Goal: Task Accomplishment & Management: Complete application form

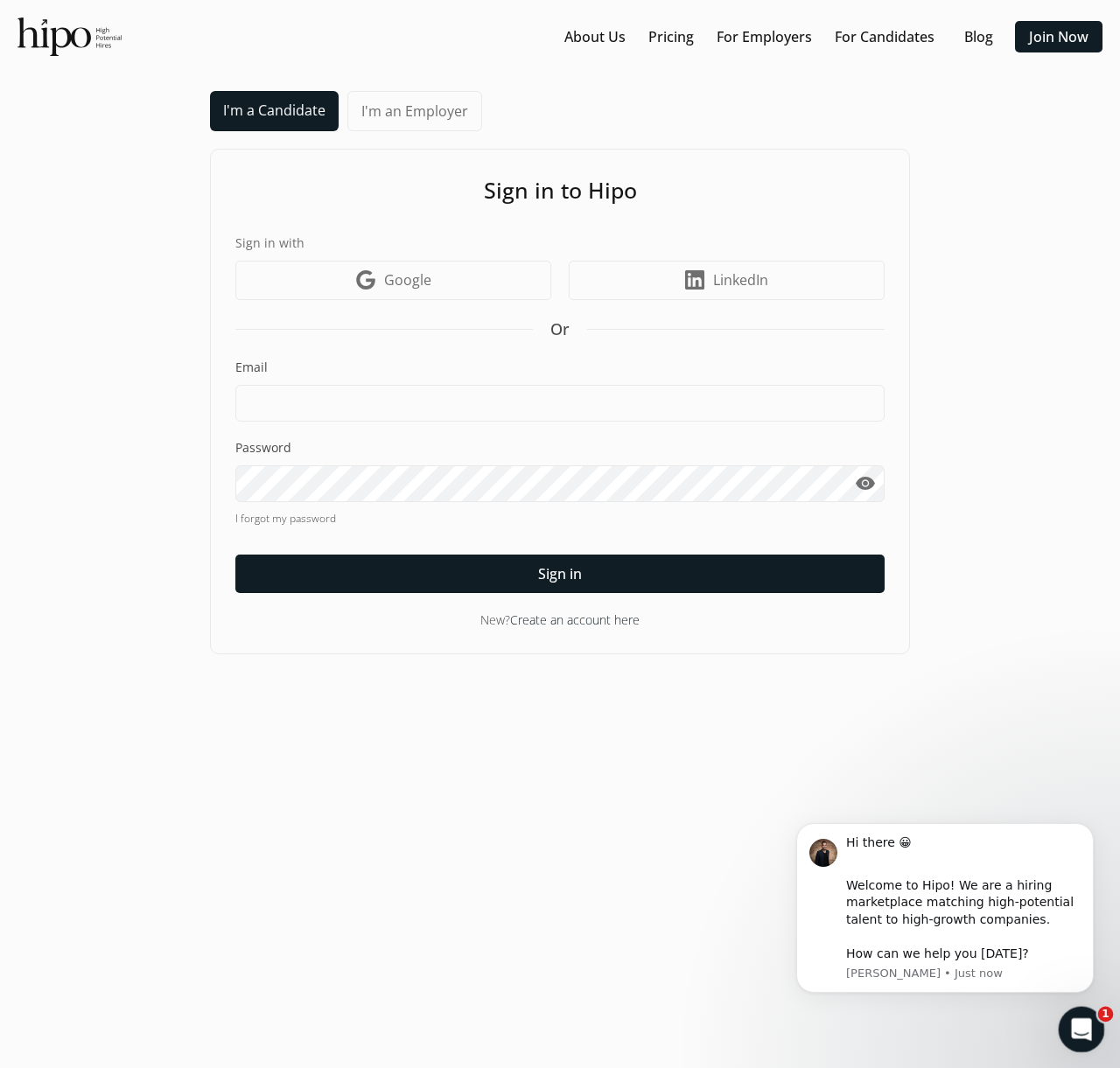
click at [1084, 1031] on icon "Open Intercom Messenger" at bounding box center [1079, 1028] width 29 height 29
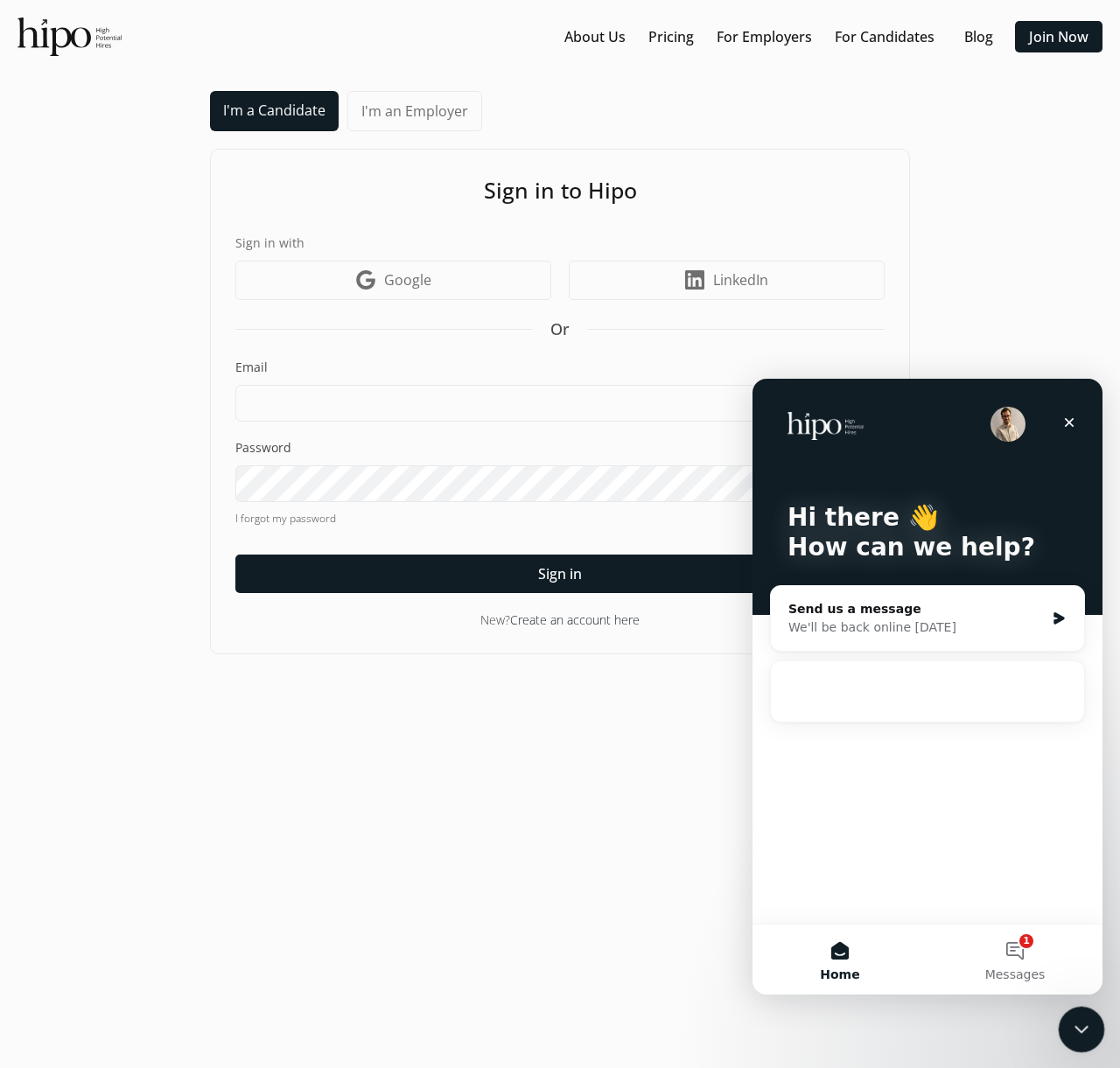
click at [1083, 1028] on icon "Close Intercom Messenger" at bounding box center [1079, 1027] width 21 height 21
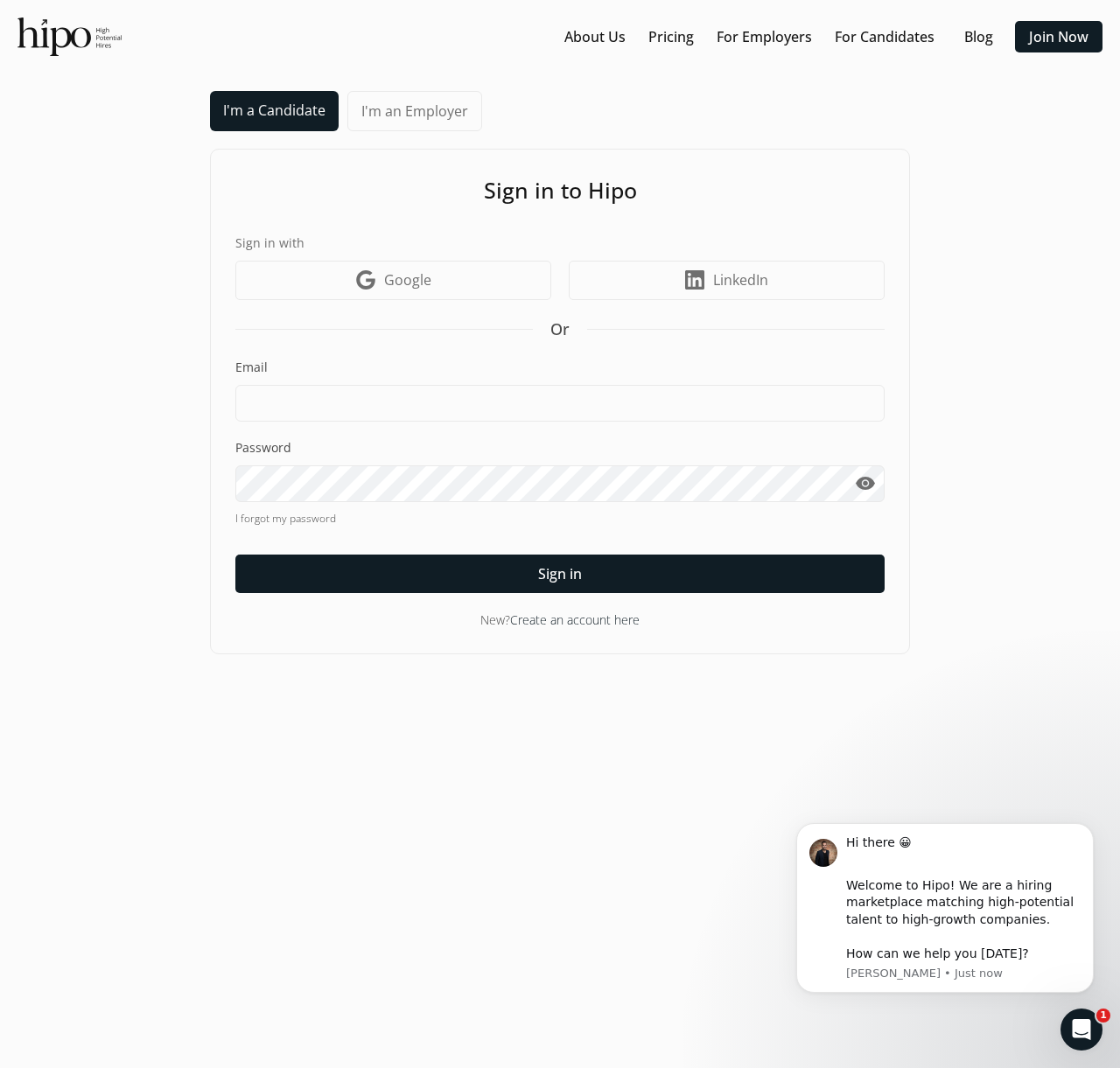
click at [977, 294] on div "I'm a Candidate I'm an Employer Sign in to Hipo Sign in with Google icon Google…" at bounding box center [560, 372] width 1084 height 563
click at [414, 111] on link "I'm an Employer" at bounding box center [415, 111] width 134 height 40
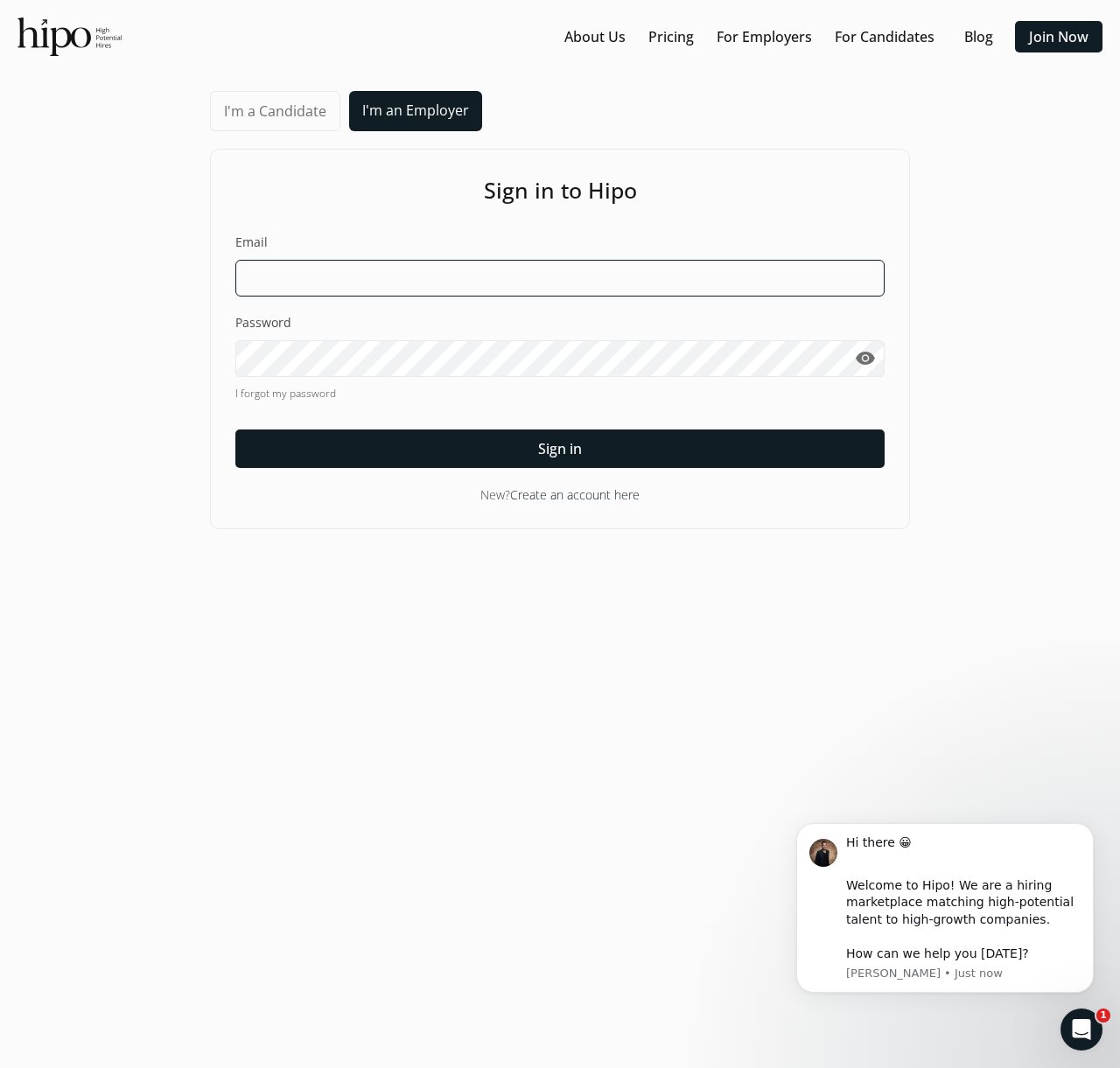
click at [364, 277] on input at bounding box center [560, 278] width 649 height 36
paste input "[PERSON_NAME][EMAIL_ADDRESS][DOMAIN_NAME]"
type input "[PERSON_NAME][EMAIL_ADDRESS][DOMAIN_NAME]"
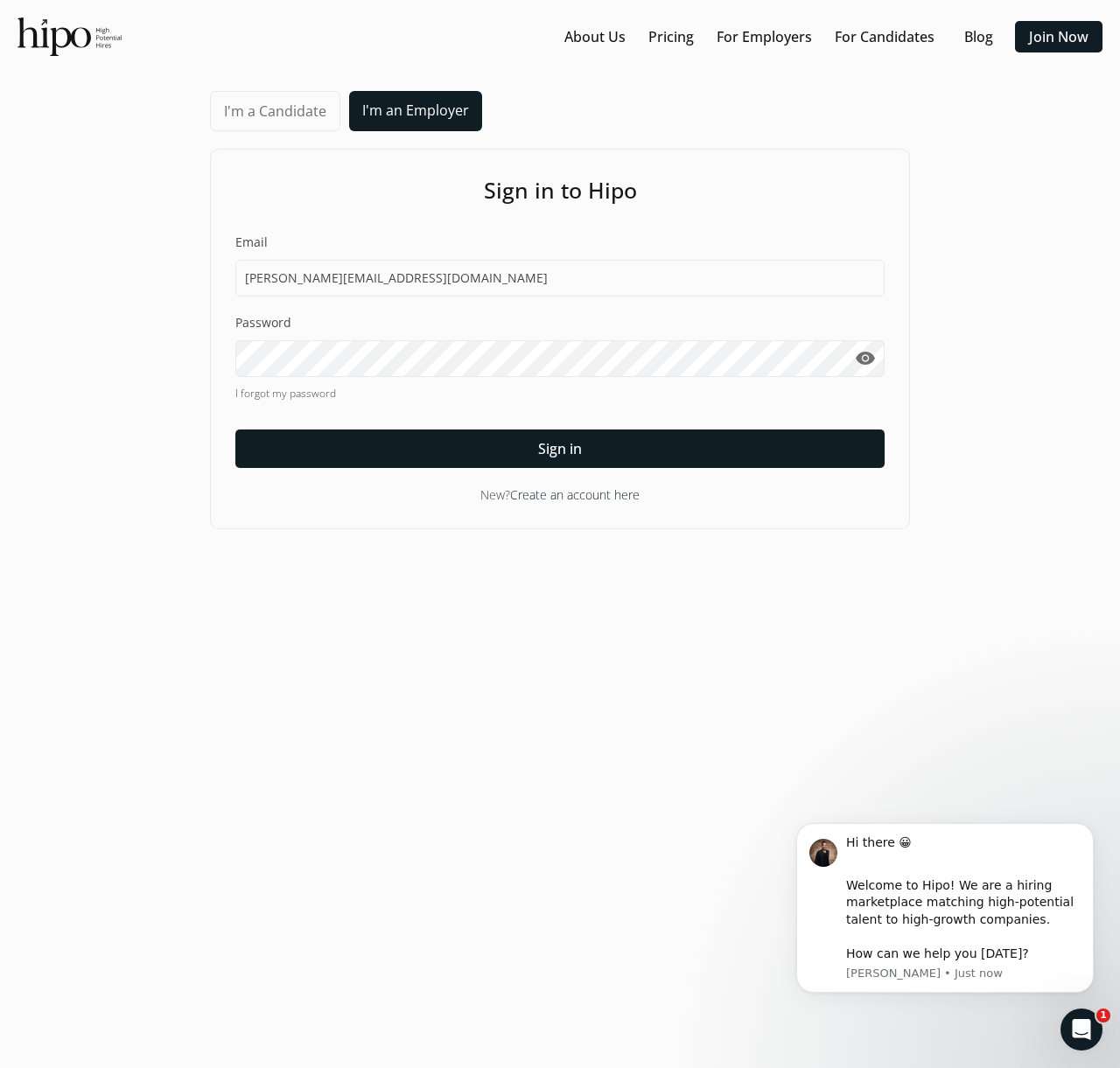
click at [982, 232] on div "I'm a Candidate I'm an Employer Sign in to Hipo Email [EMAIL_ADDRESS][DOMAIN_NA…" at bounding box center [560, 310] width 1084 height 439
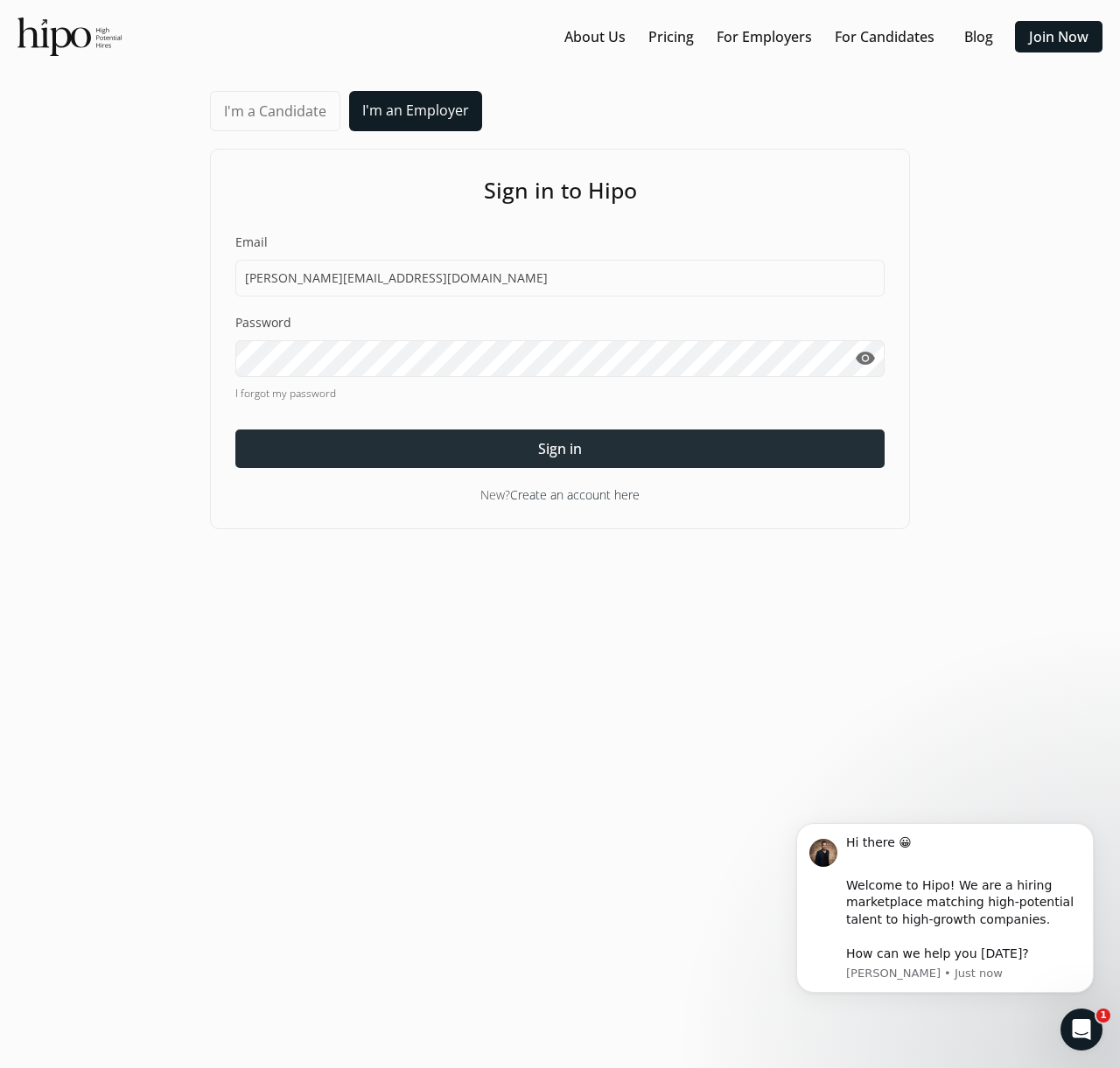
click at [547, 443] on span "Sign in" at bounding box center [560, 449] width 44 height 21
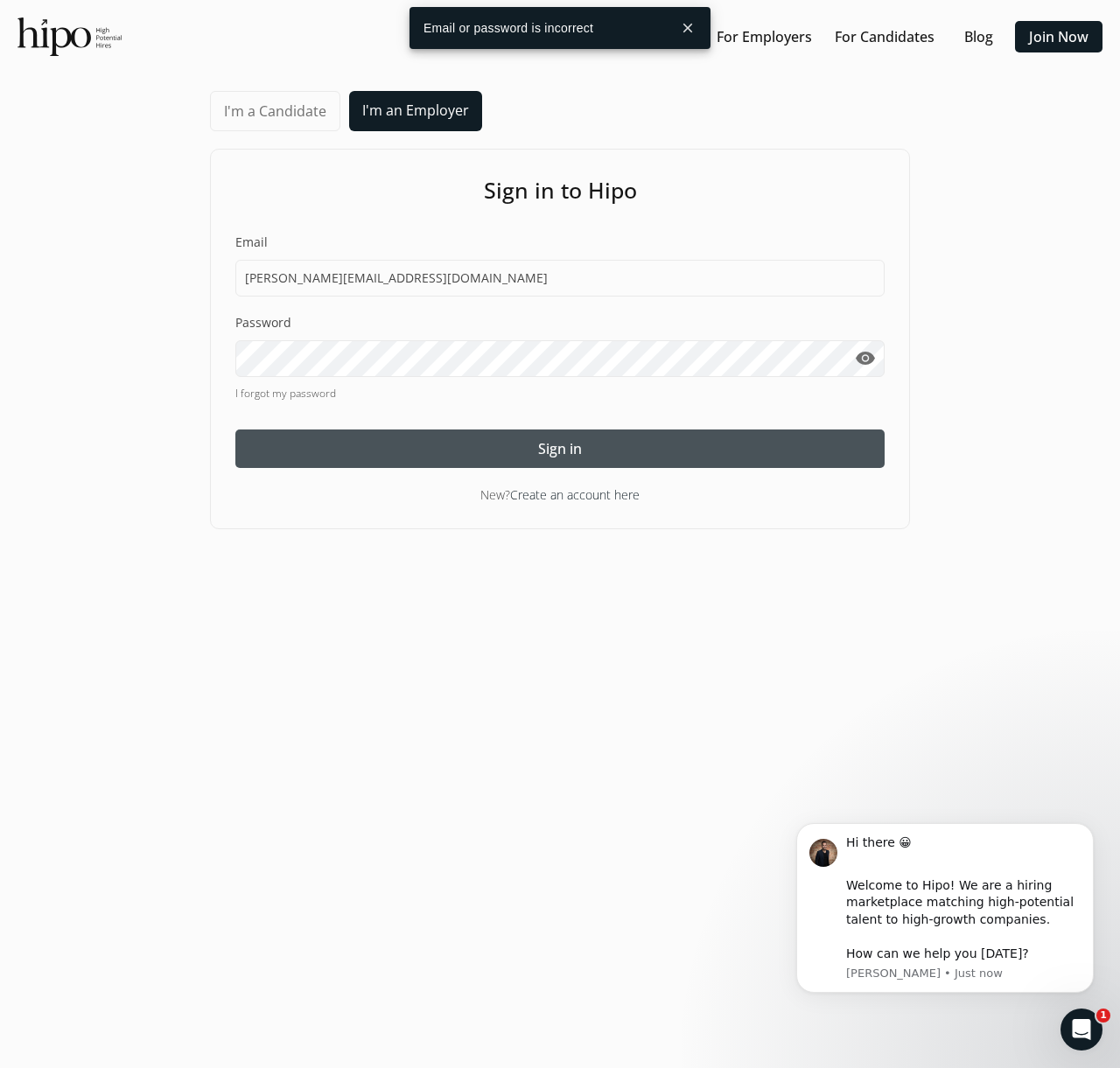
click at [279, 122] on link "I'm a Candidate" at bounding box center [275, 111] width 131 height 40
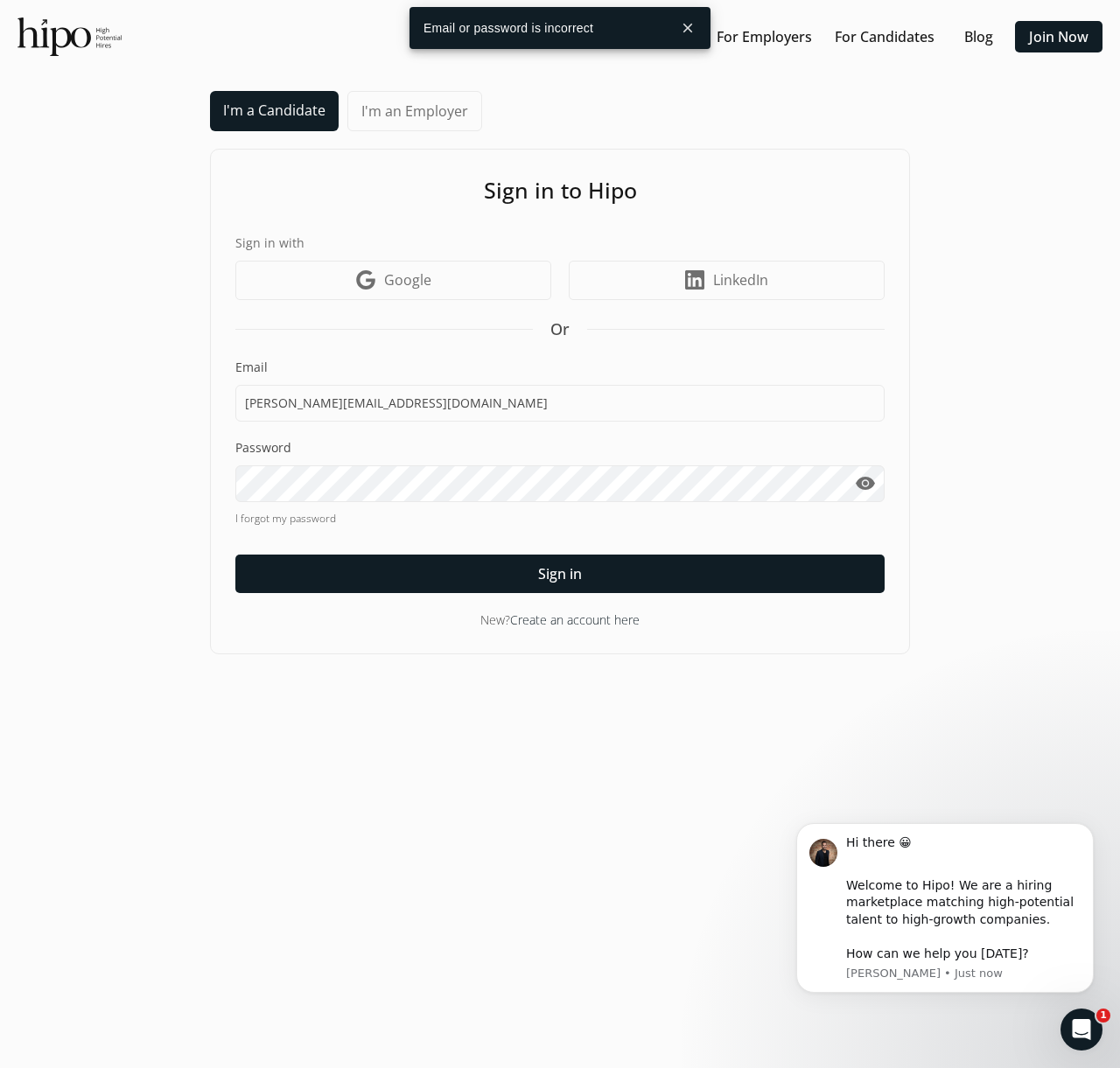
click at [422, 114] on link "I'm an Employer" at bounding box center [415, 111] width 134 height 40
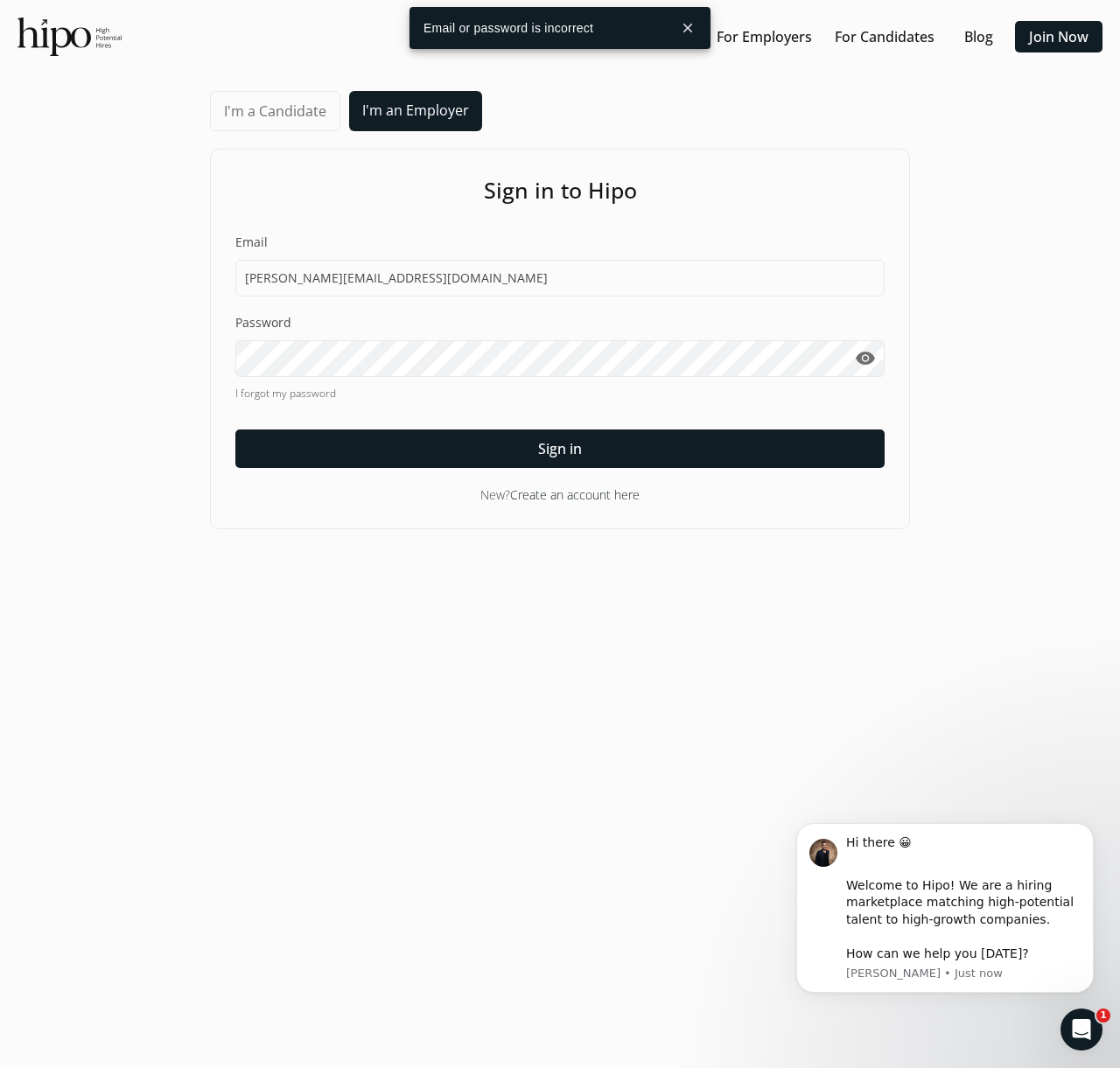
click at [1051, 268] on div "I'm a Candidate I'm an Employer Sign in to Hipo Email [EMAIL_ADDRESS][DOMAIN_NA…" at bounding box center [560, 310] width 1084 height 439
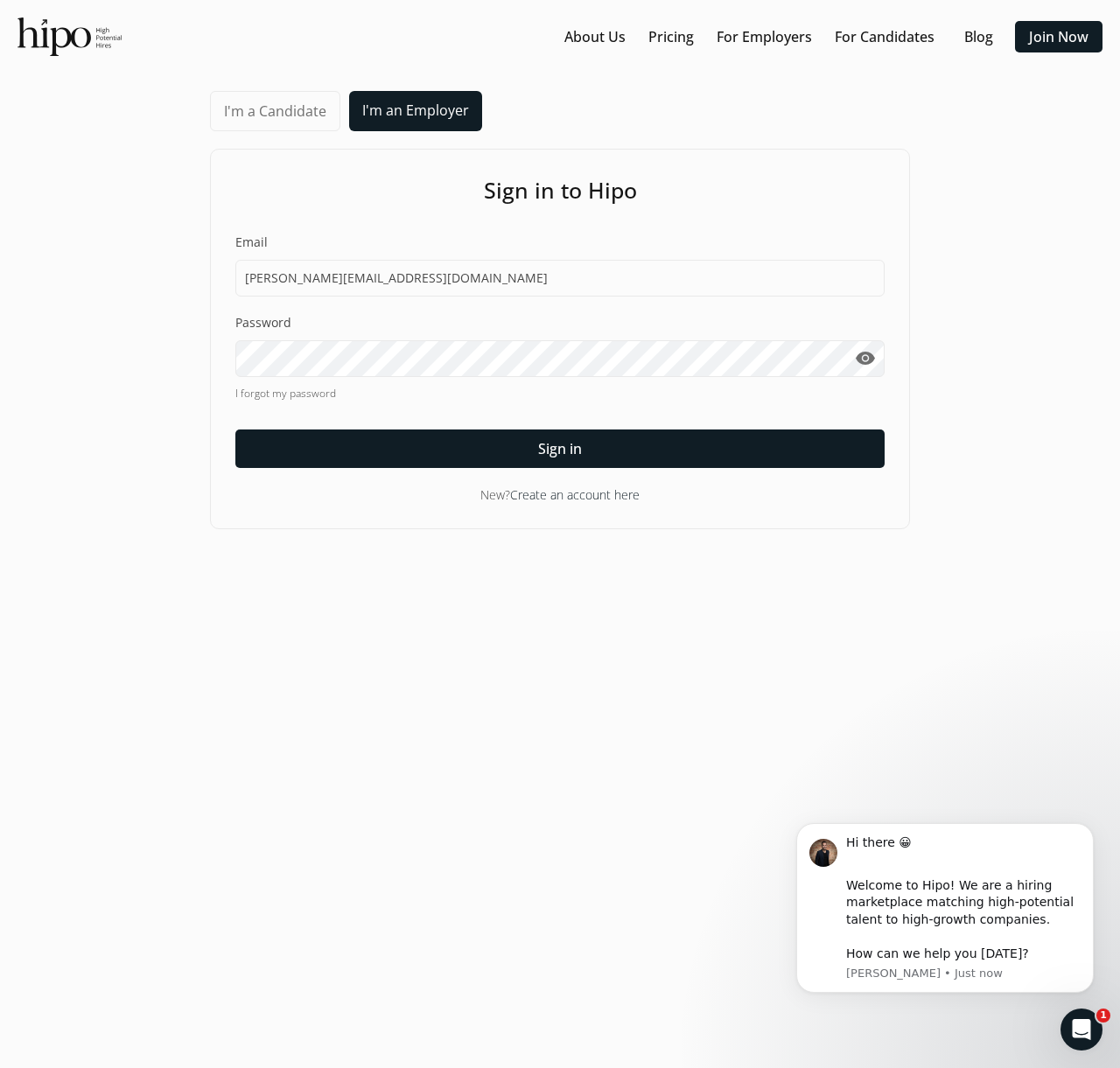
click at [601, 109] on div "I'm a Candidate I'm an Employer Sign in to Hipo Email [EMAIL_ADDRESS][DOMAIN_NA…" at bounding box center [560, 310] width 700 height 439
click at [567, 496] on link "Create an account here" at bounding box center [574, 494] width 130 height 16
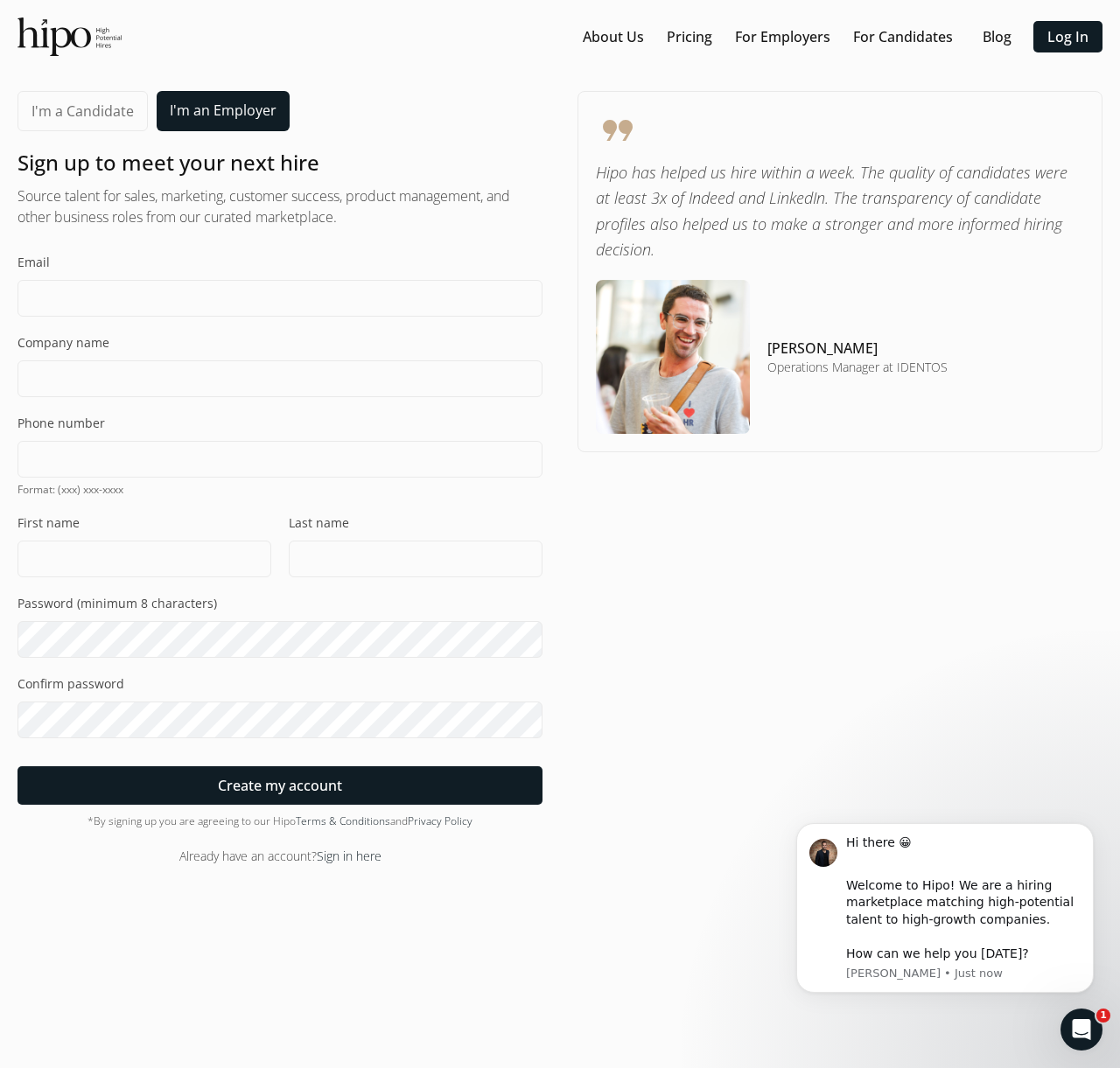
click at [143, 214] on h2 "Source talent for sales, marketing, customer success, product management, and o…" at bounding box center [279, 206] width 525 height 42
click at [98, 311] on input at bounding box center [279, 298] width 525 height 36
click at [155, 302] on input at bounding box center [279, 298] width 525 height 36
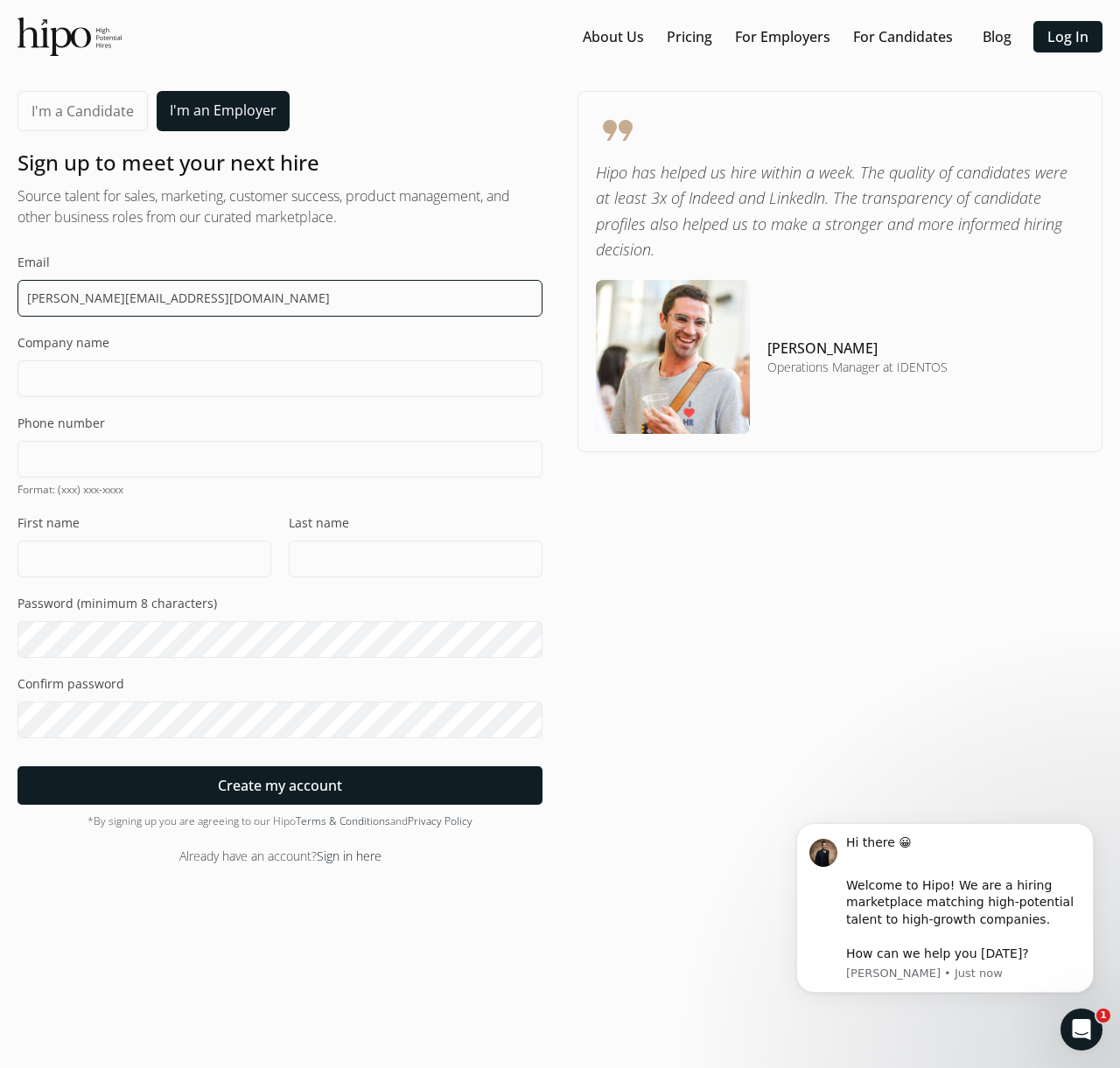
type input "[PERSON_NAME][EMAIL_ADDRESS][DOMAIN_NAME]"
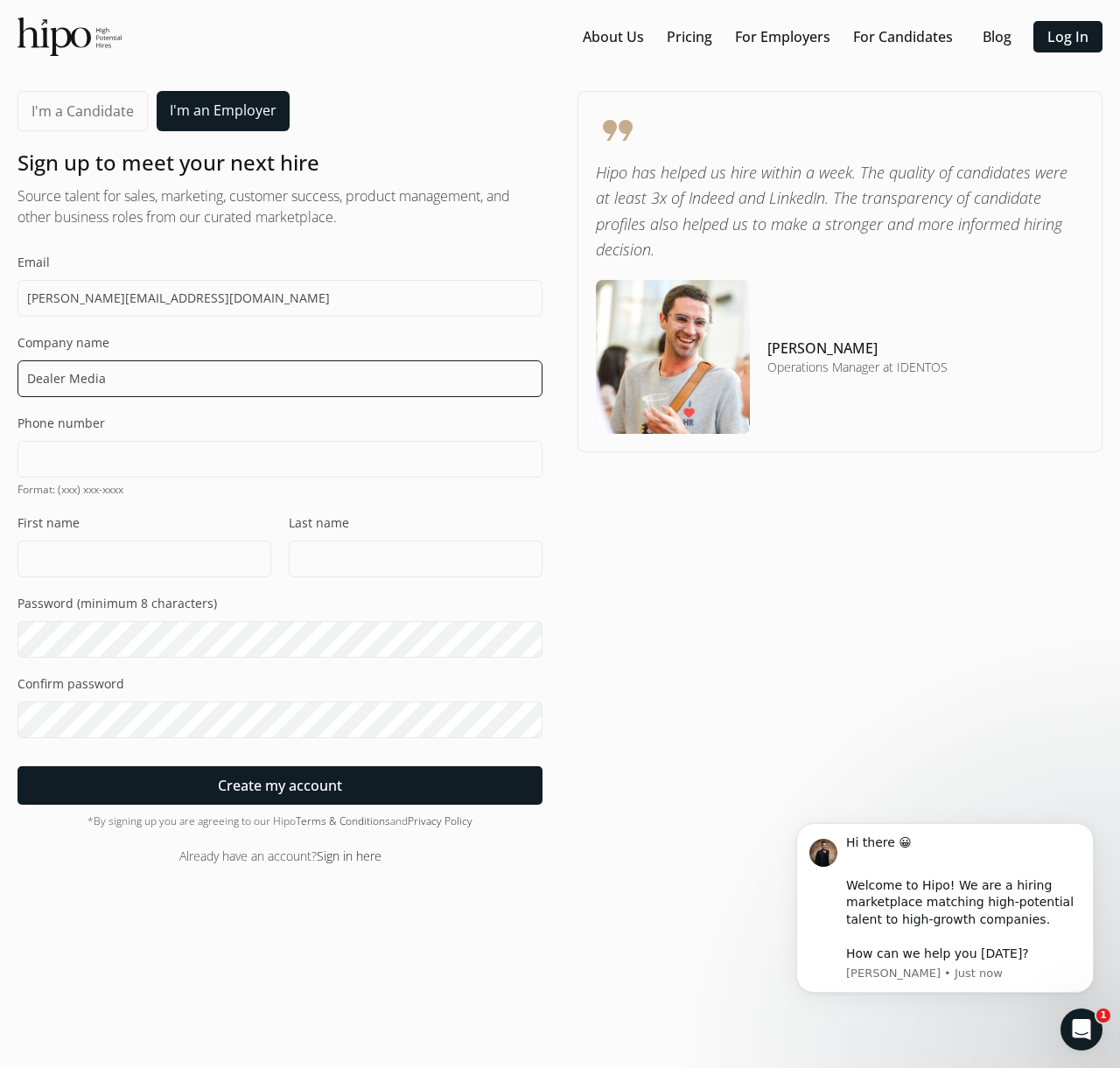
type input "Dealer Media"
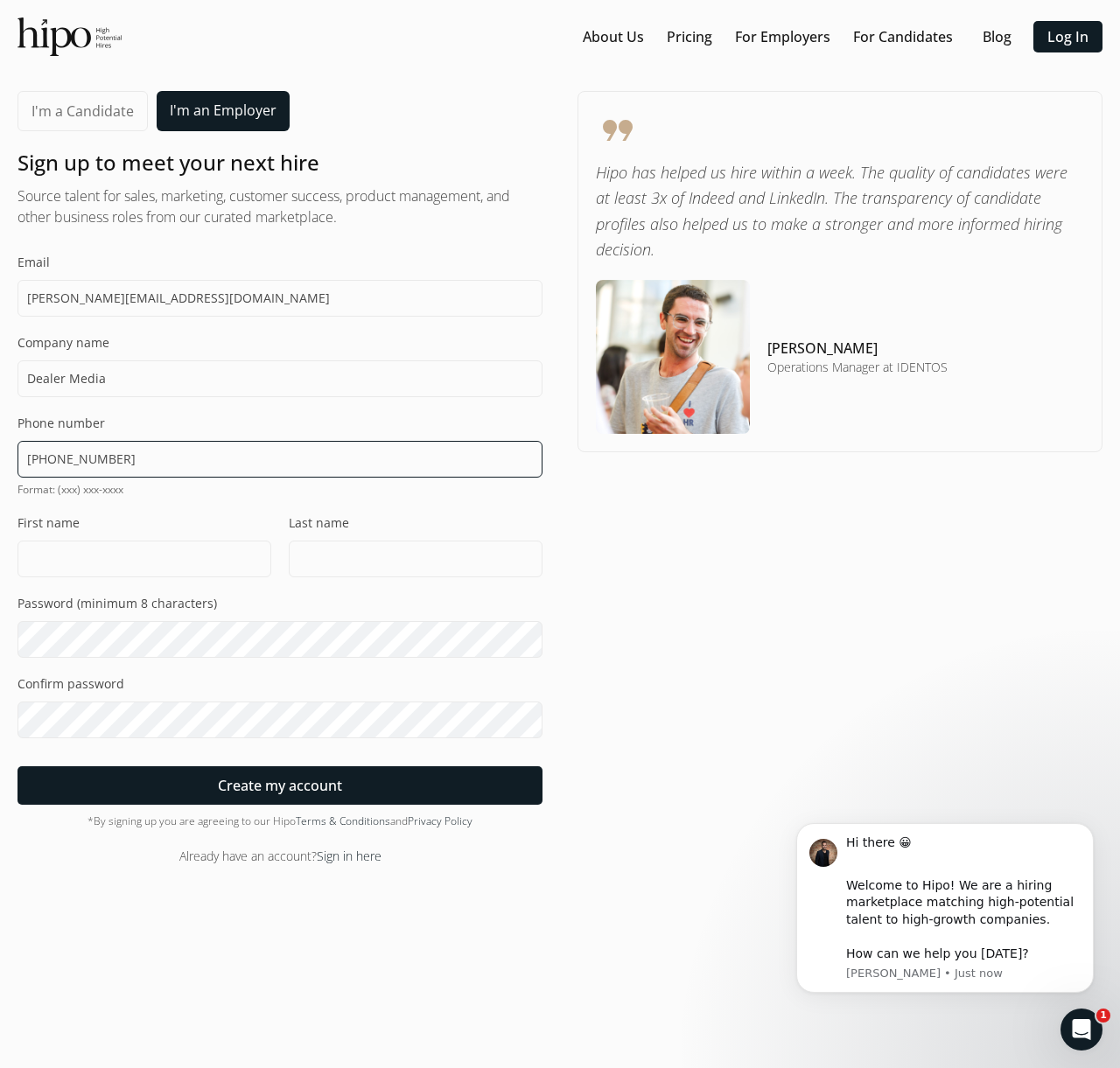
type input "[PHONE_NUMBER]"
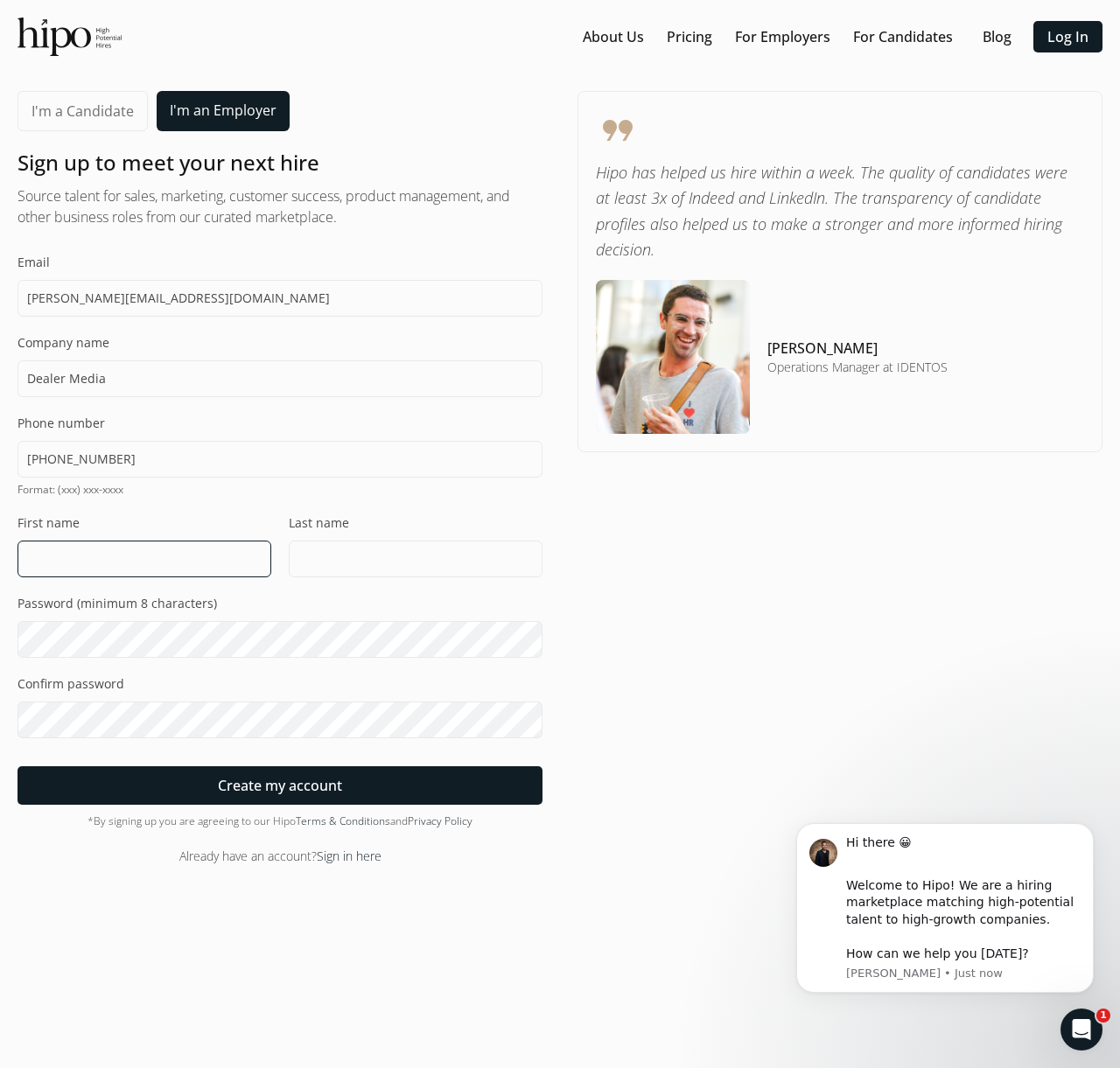
click at [145, 541] on input at bounding box center [144, 558] width 253 height 36
type input "[PERSON_NAME]"
click at [655, 622] on div "format_quote Hipo has helped us hire within a week. The quality of candidates w…" at bounding box center [840, 478] width 525 height 774
click at [281, 661] on div "Email [PERSON_NAME][EMAIL_ADDRESS][DOMAIN_NAME] Company name Dealer Media Phone…" at bounding box center [279, 529] width 525 height 551
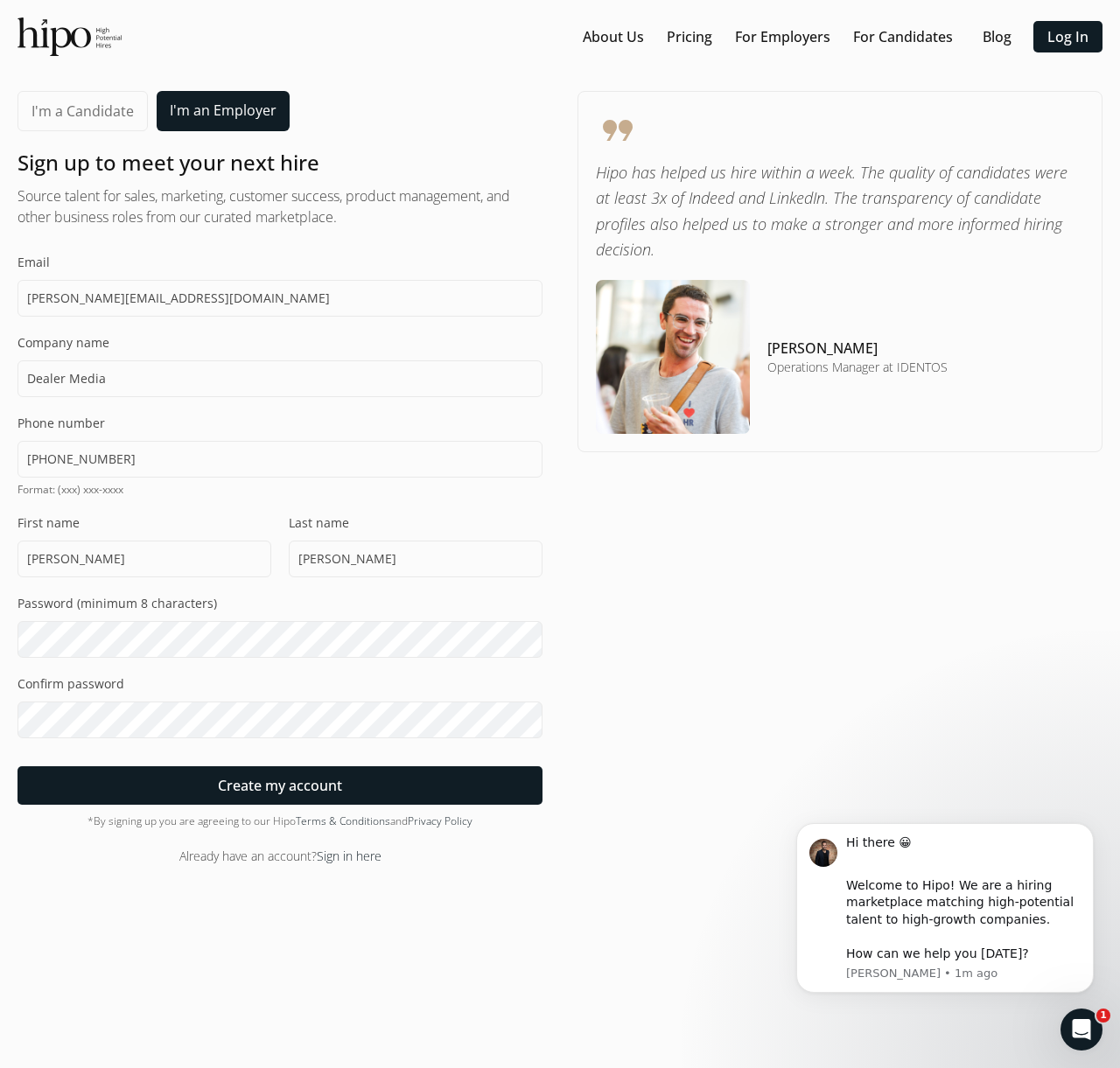
drag, startPoint x: 798, startPoint y: 547, endPoint x: 875, endPoint y: 323, distance: 236.9
click at [798, 547] on div "format_quote Hipo has helped us hire within a week. The quality of candidates w…" at bounding box center [840, 478] width 525 height 774
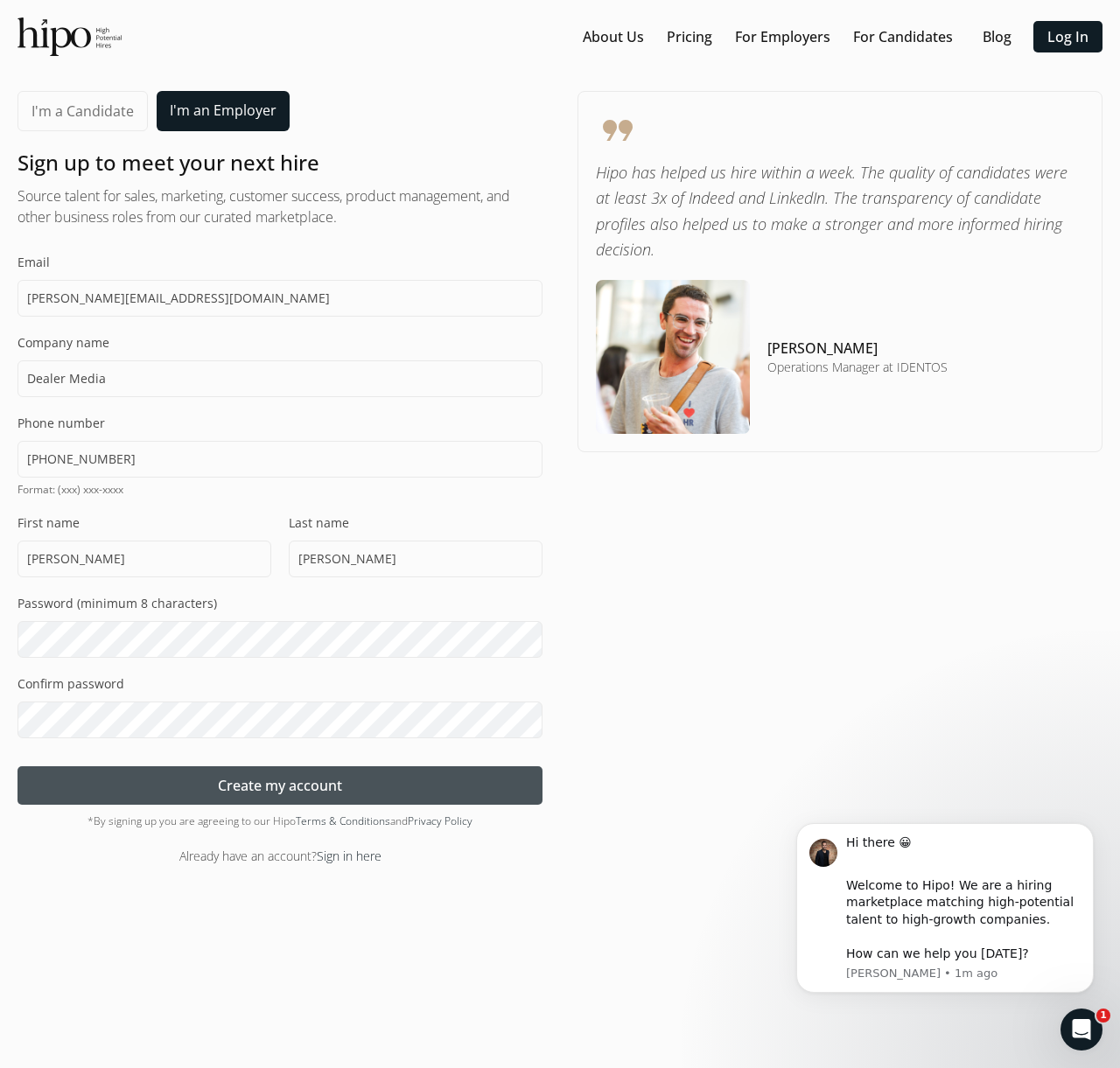
click at [267, 787] on span "Create my account" at bounding box center [279, 786] width 124 height 21
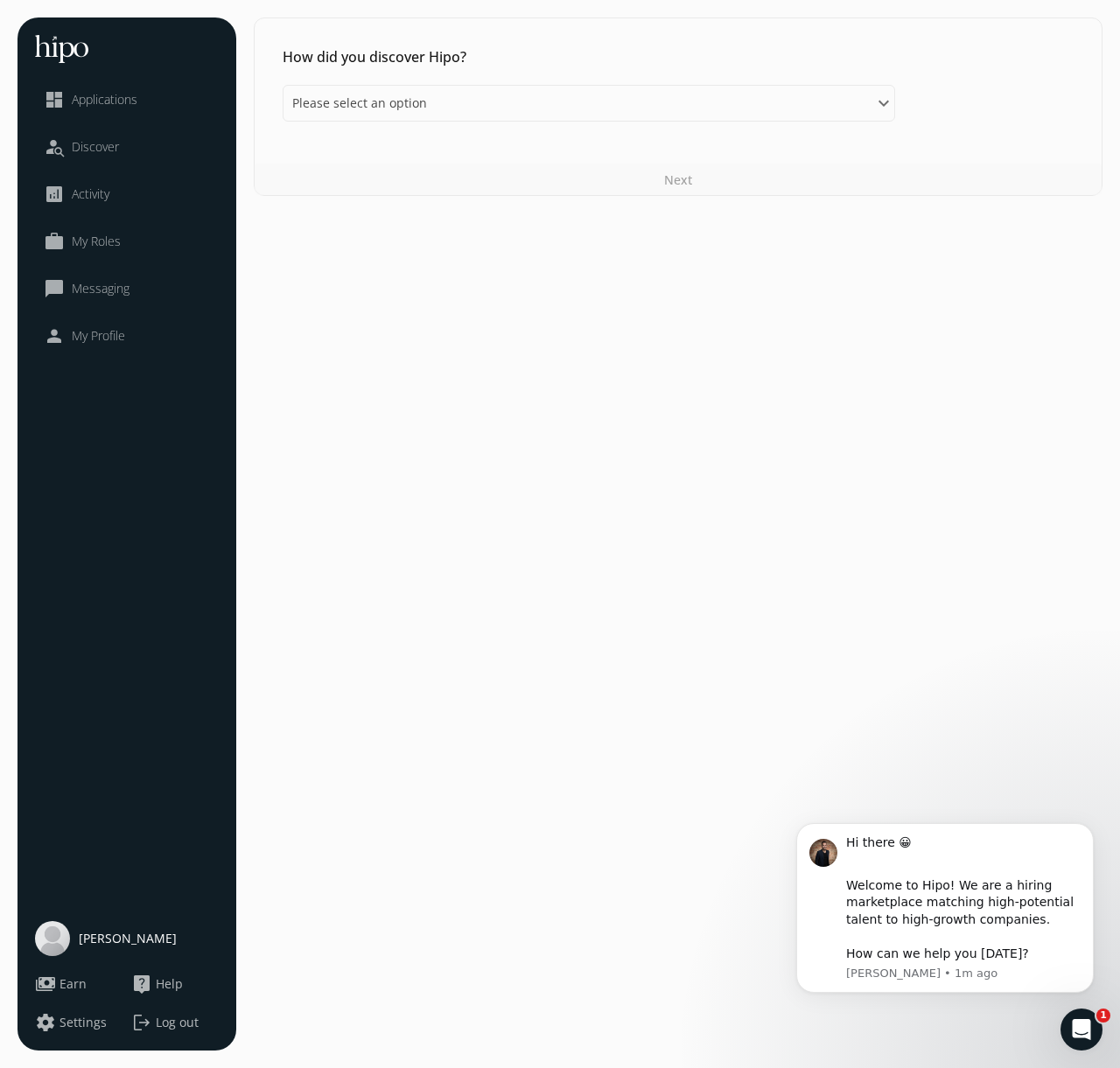
click at [510, 292] on section "How did you discover Hipo? Please select an option Contacted by Hipo directly F…" at bounding box center [678, 534] width 848 height 1033
click at [132, 91] on span "Applications" at bounding box center [105, 100] width 65 height 17
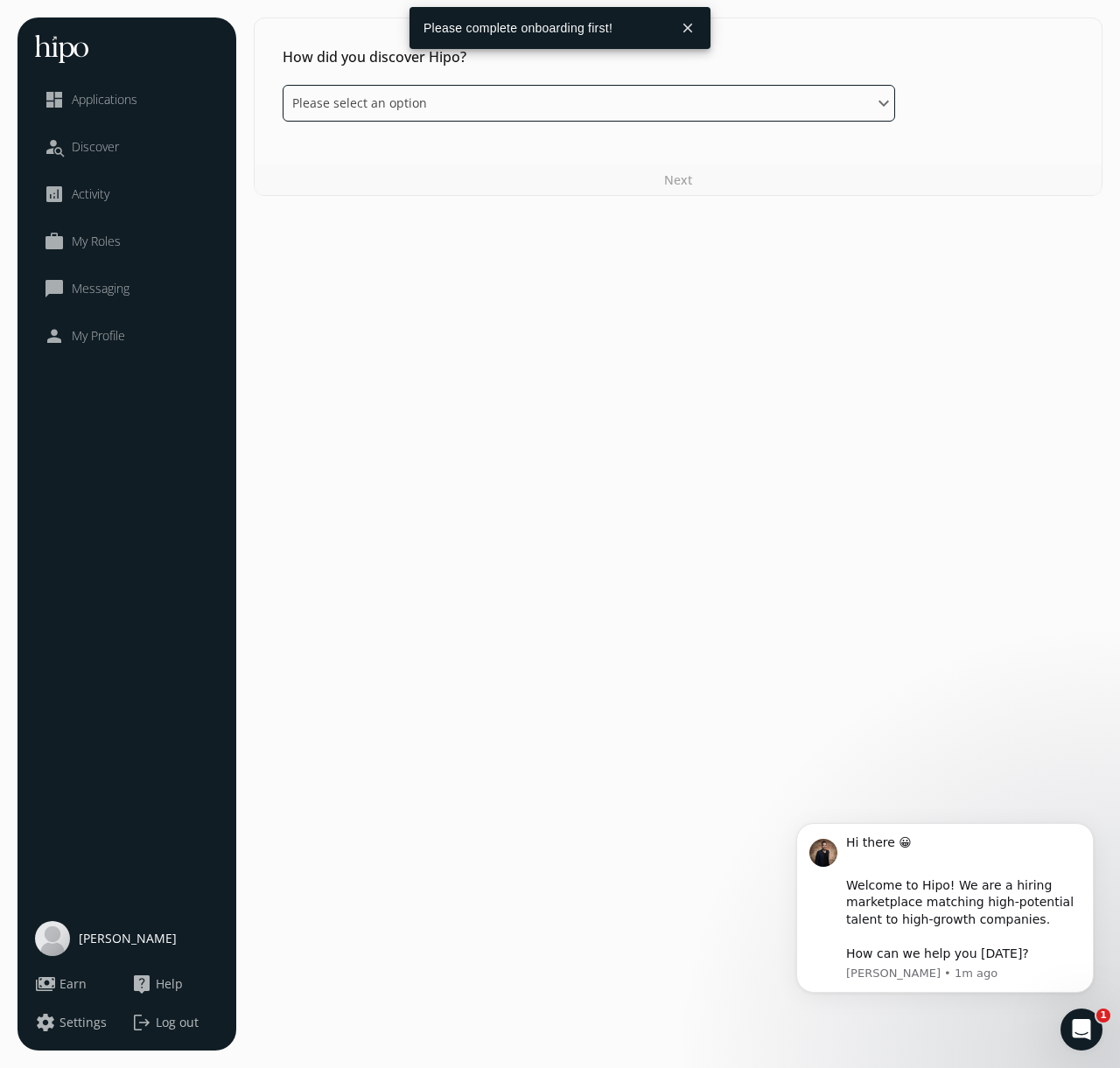
click at [438, 110] on select "Please select an option Contacted by Hipo directly Friend or colleague MaRS Dis…" at bounding box center [588, 103] width 612 height 36
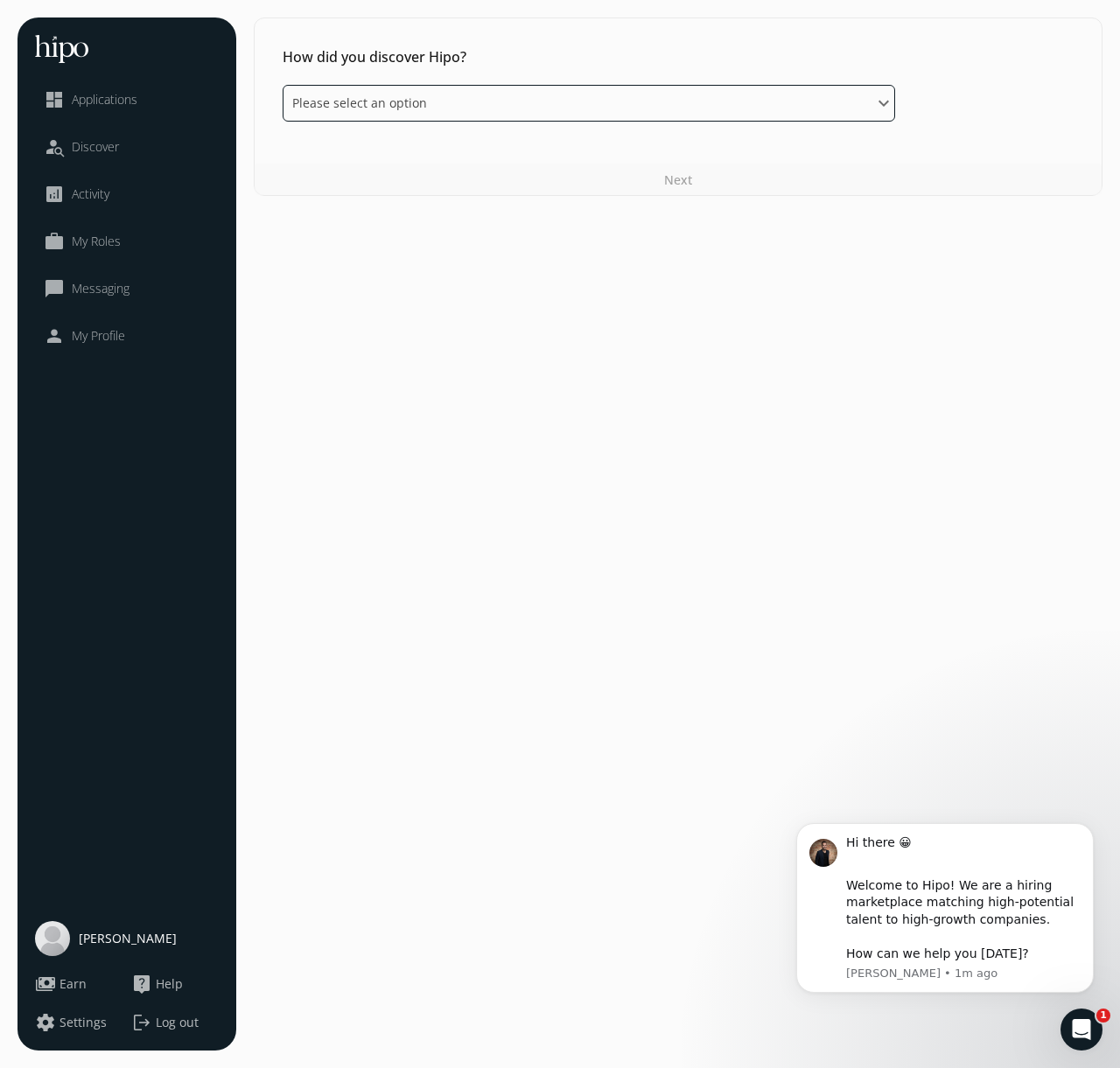
select select "contacted"
click at [282, 84] on select "Please select an option Contacted by Hipo directly Friend or colleague MaRS Dis…" at bounding box center [588, 103] width 612 height 36
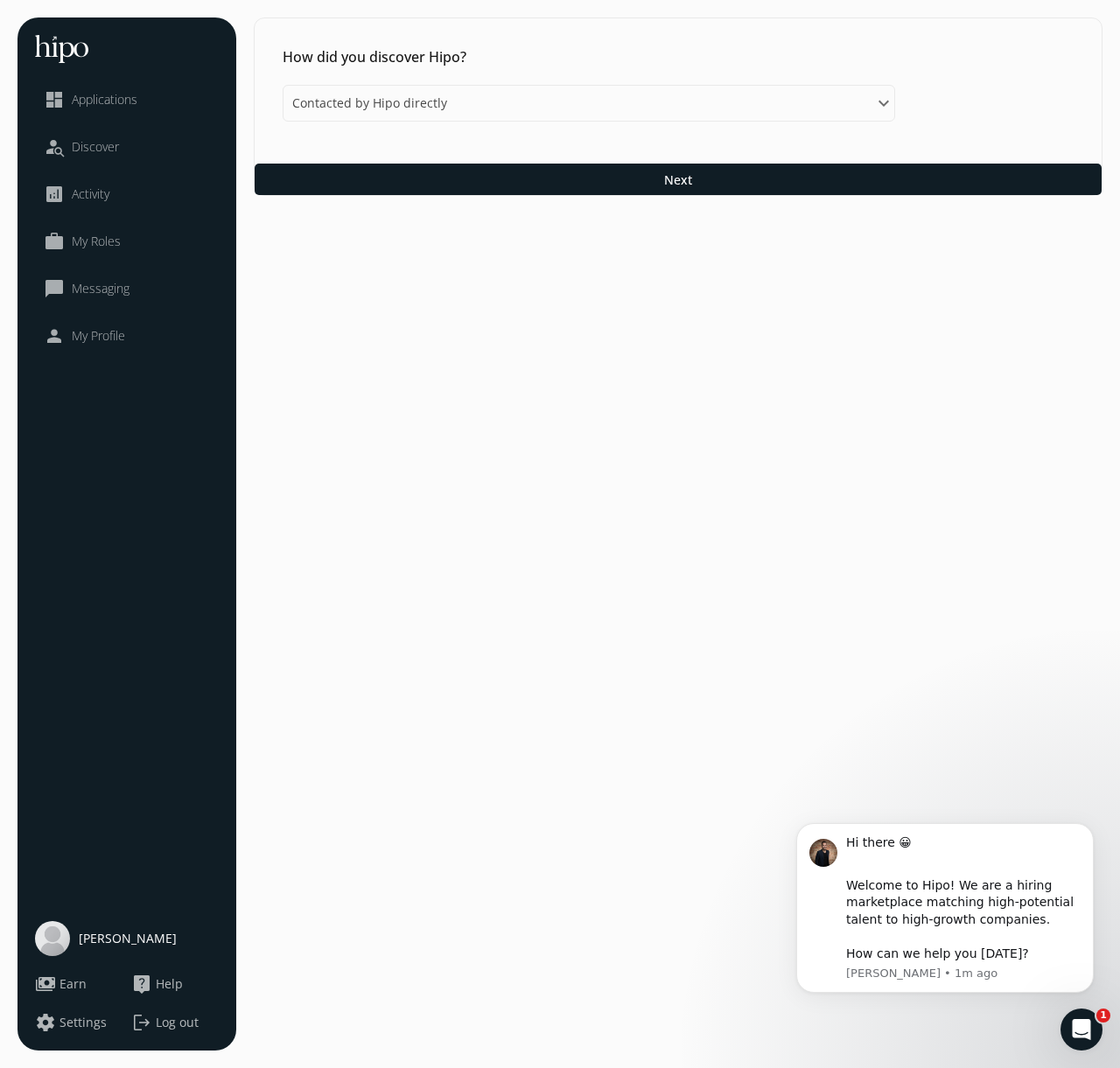
click at [688, 443] on section "How did you discover Hipo? Please select an option Contacted by Hipo directly F…" at bounding box center [678, 534] width 848 height 1033
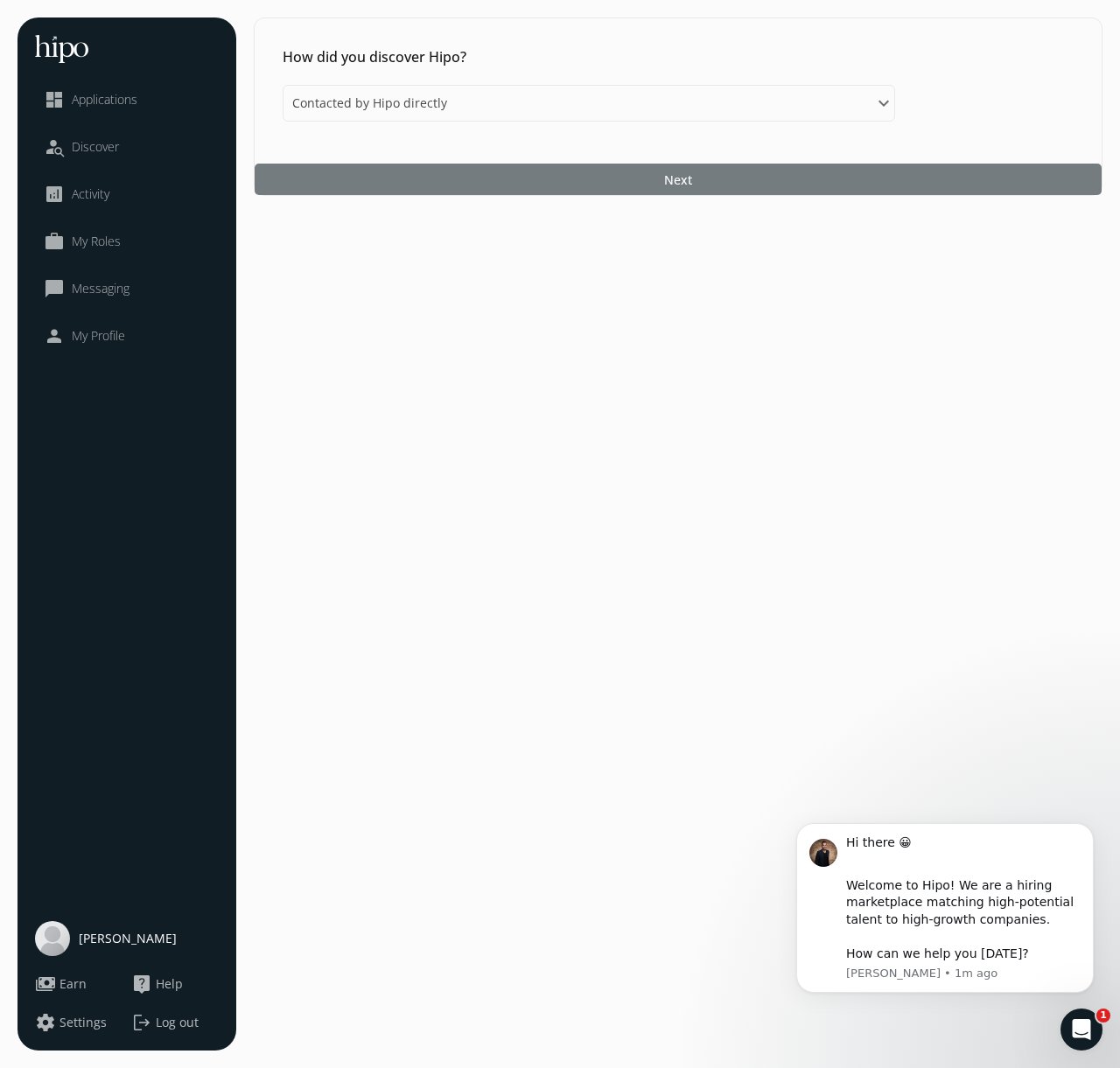
click at [685, 181] on span "Next" at bounding box center [678, 179] width 28 height 18
select select
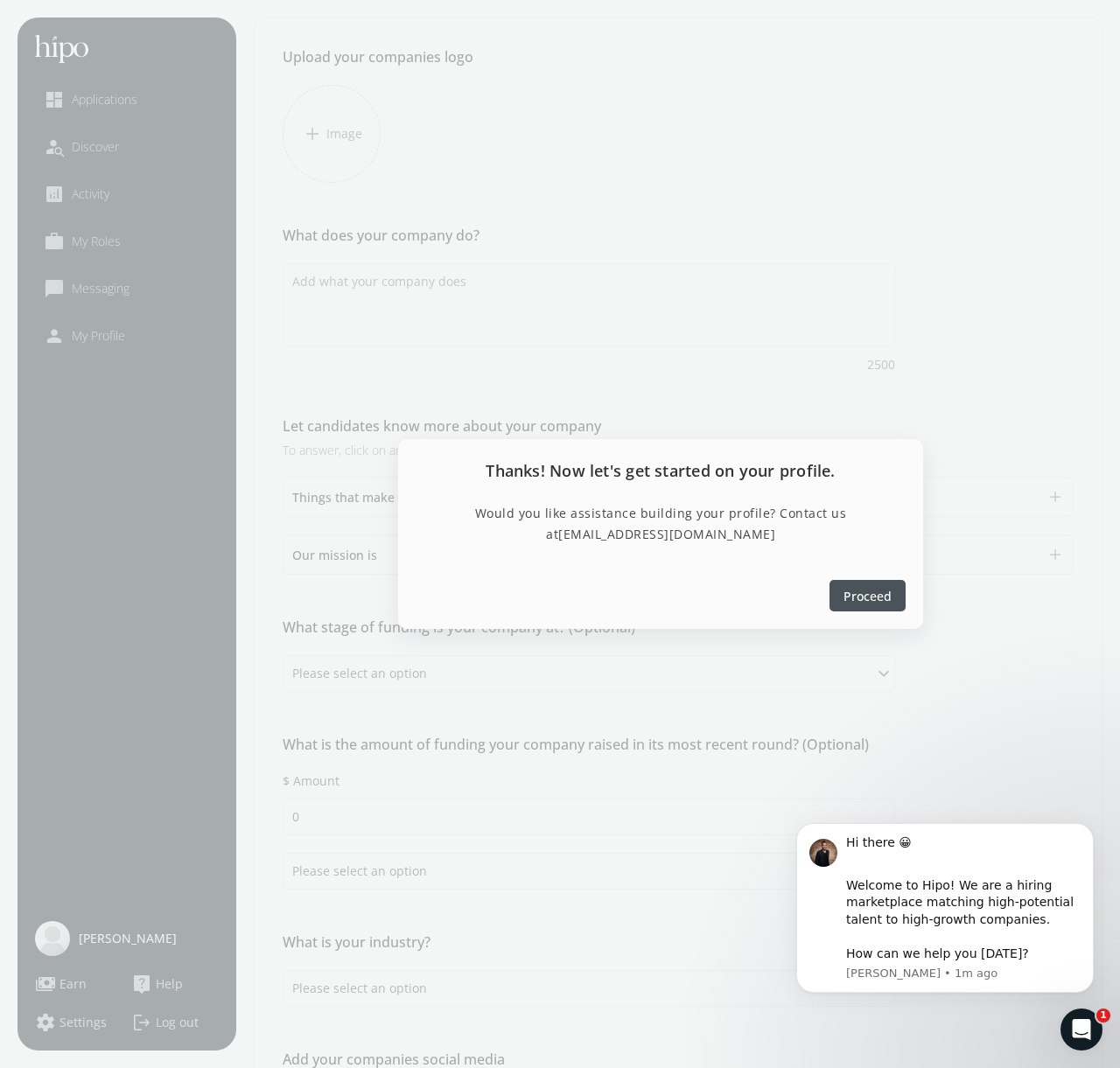
click at [858, 599] on span "Proceed" at bounding box center [868, 596] width 48 height 18
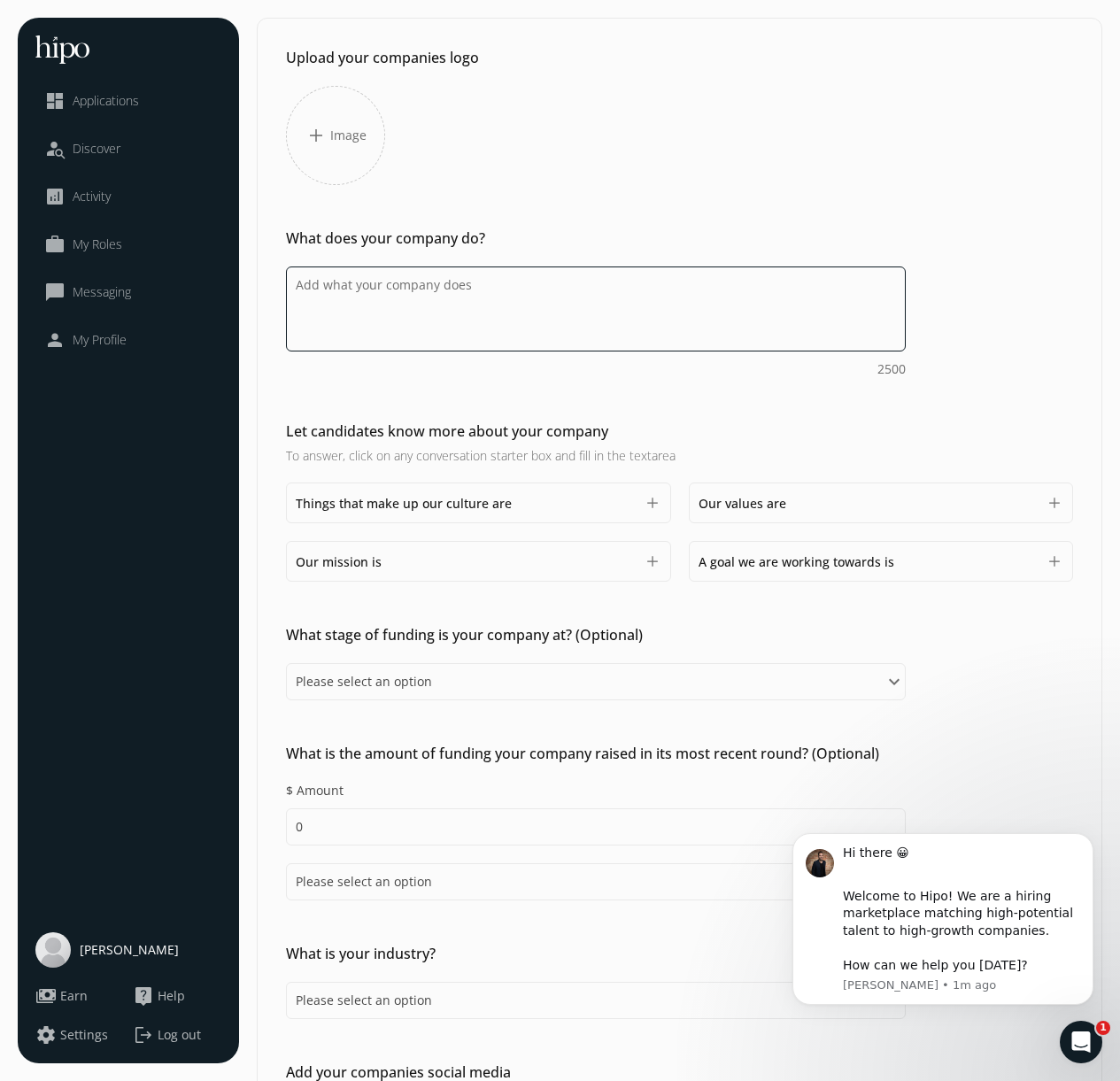
click at [459, 309] on textarea at bounding box center [595, 309] width 620 height 85
click at [536, 243] on h2 "What does your company do?" at bounding box center [595, 238] width 620 height 21
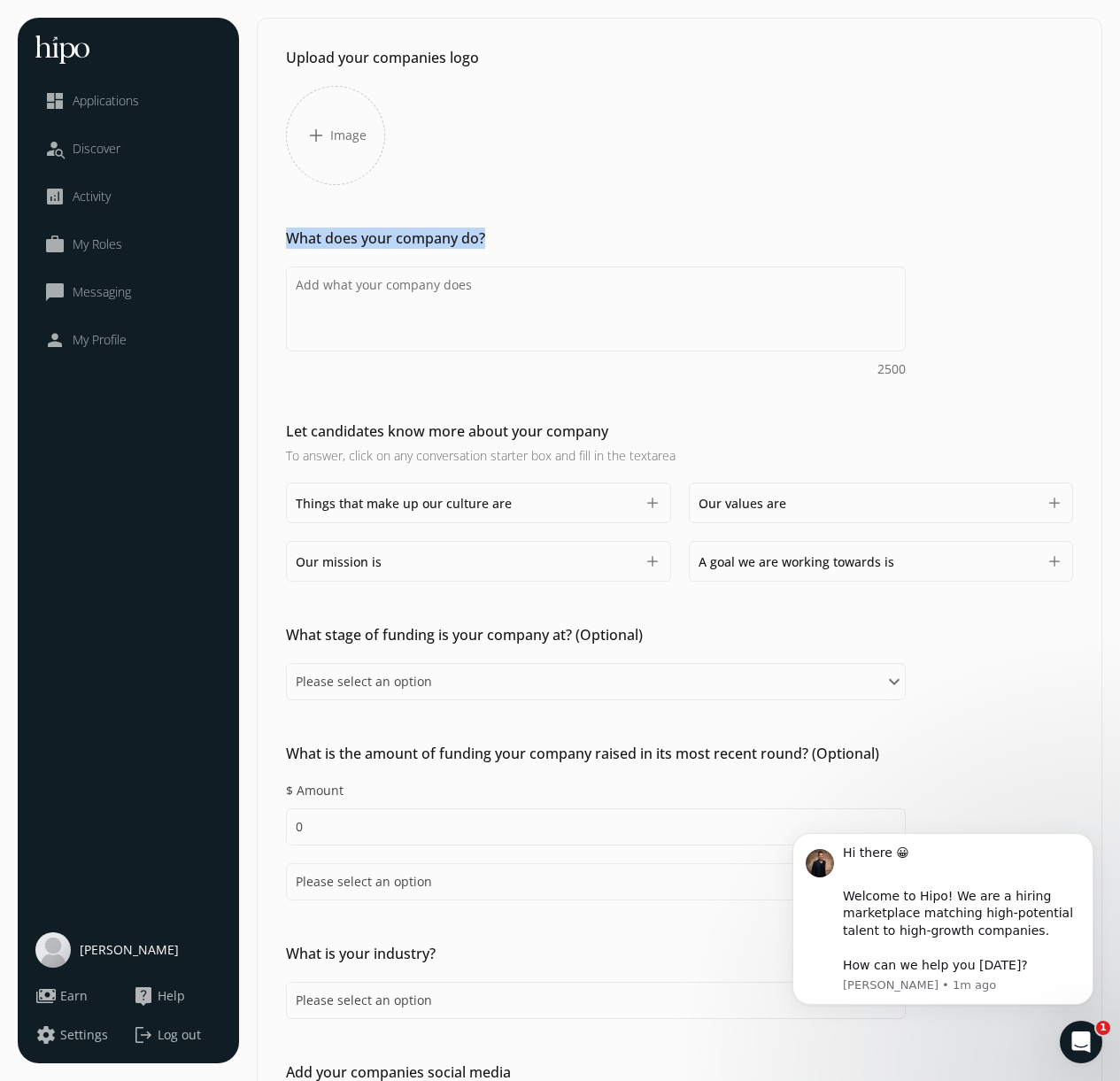
drag, startPoint x: 482, startPoint y: 239, endPoint x: 282, endPoint y: 226, distance: 200.4
click at [282, 226] on div "Upload your companies logo add Image Drag sliders or move highlighted image to …" at bounding box center [679, 792] width 844 height 1547
click at [289, 225] on div "Upload your companies logo add Image Drag sliders or move highlighted image to …" at bounding box center [679, 792] width 844 height 1547
click at [726, 229] on h2 "What does your company do?" at bounding box center [595, 238] width 620 height 21
click at [709, 241] on h2 "What does your company do?" at bounding box center [595, 238] width 620 height 21
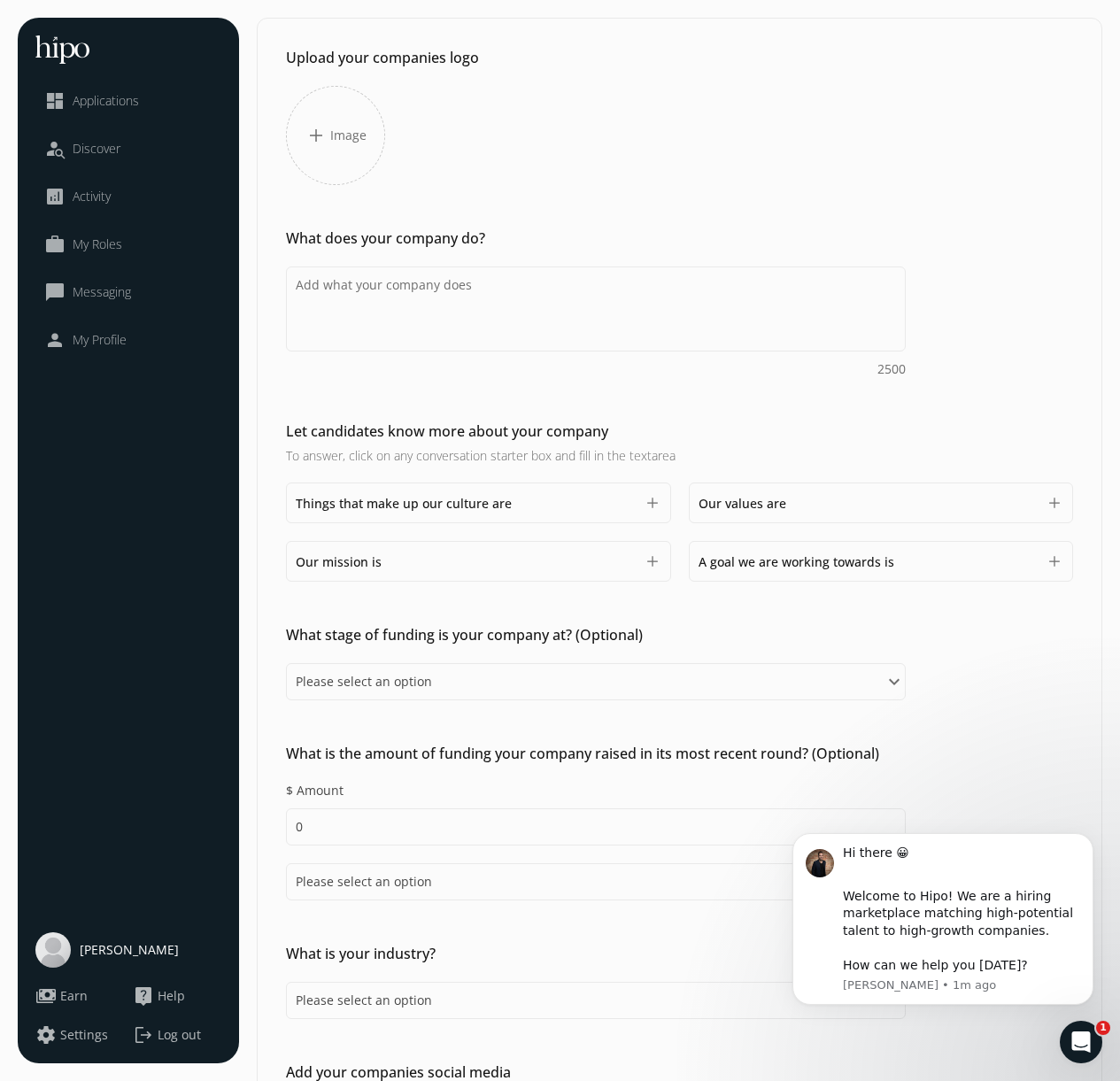
click at [501, 257] on div "What does your company do? 2500" at bounding box center [595, 302] width 620 height 151
click at [344, 137] on span "Image" at bounding box center [348, 135] width 36 height 17
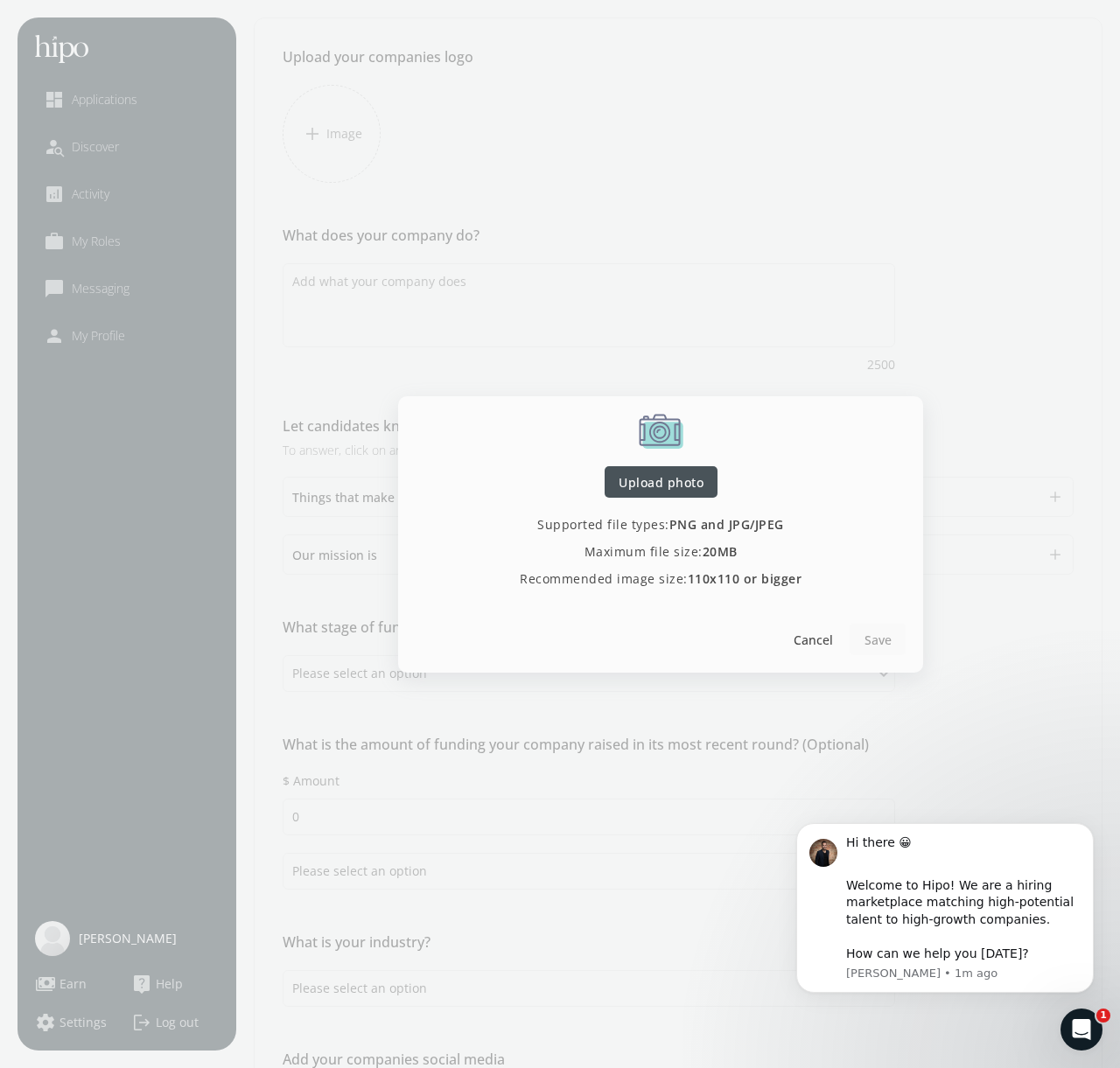
click at [688, 225] on div at bounding box center [560, 534] width 1120 height 1068
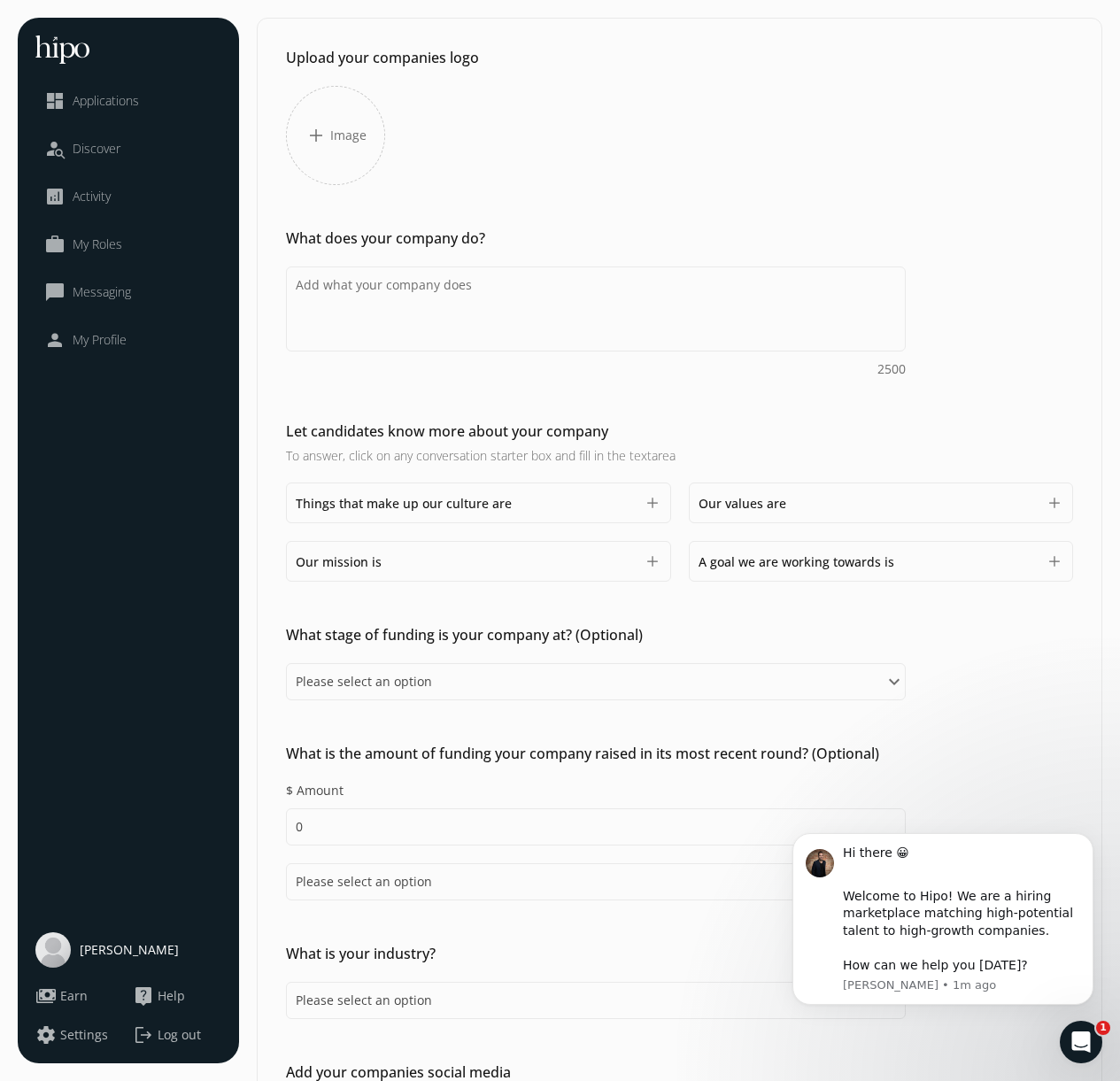
click at [706, 182] on div "Upload your companies logo add Image" at bounding box center [595, 116] width 620 height 138
